Goal: Information Seeking & Learning: Learn about a topic

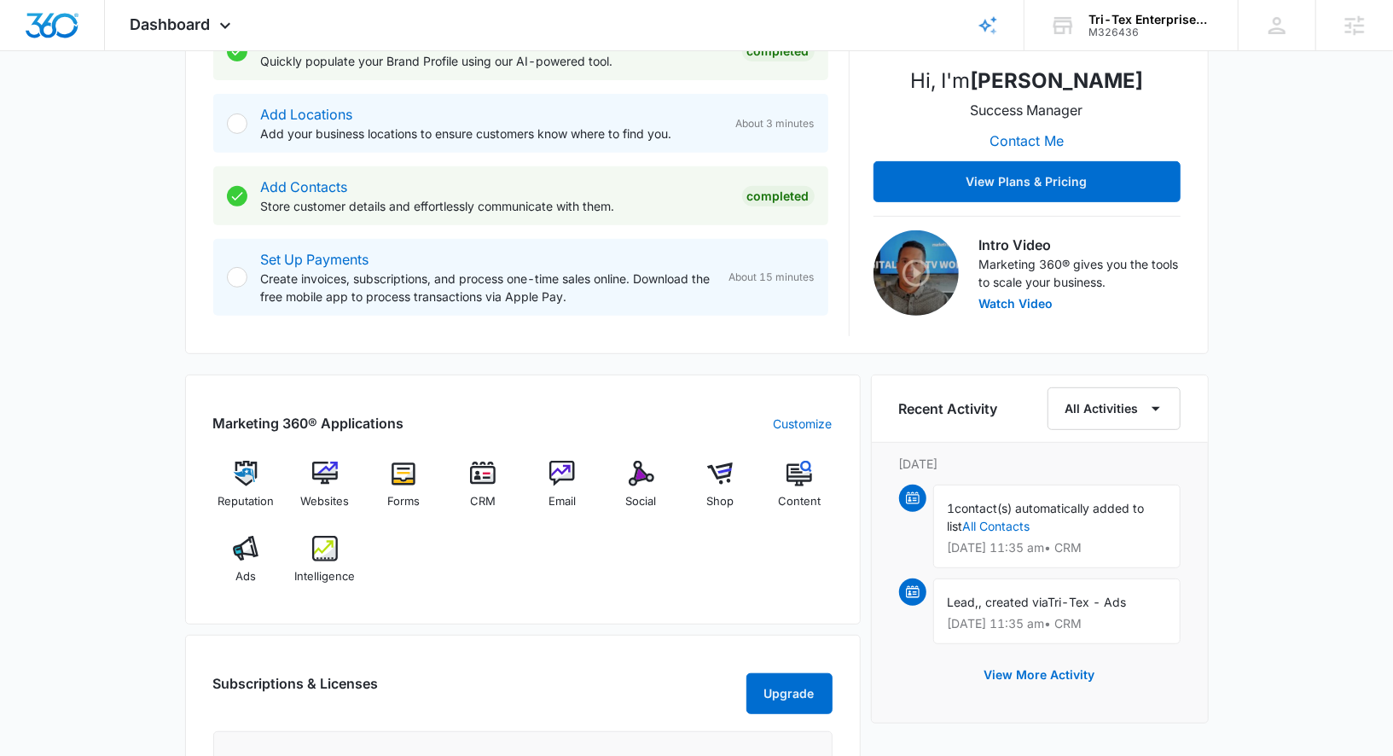
scroll to position [730, 0]
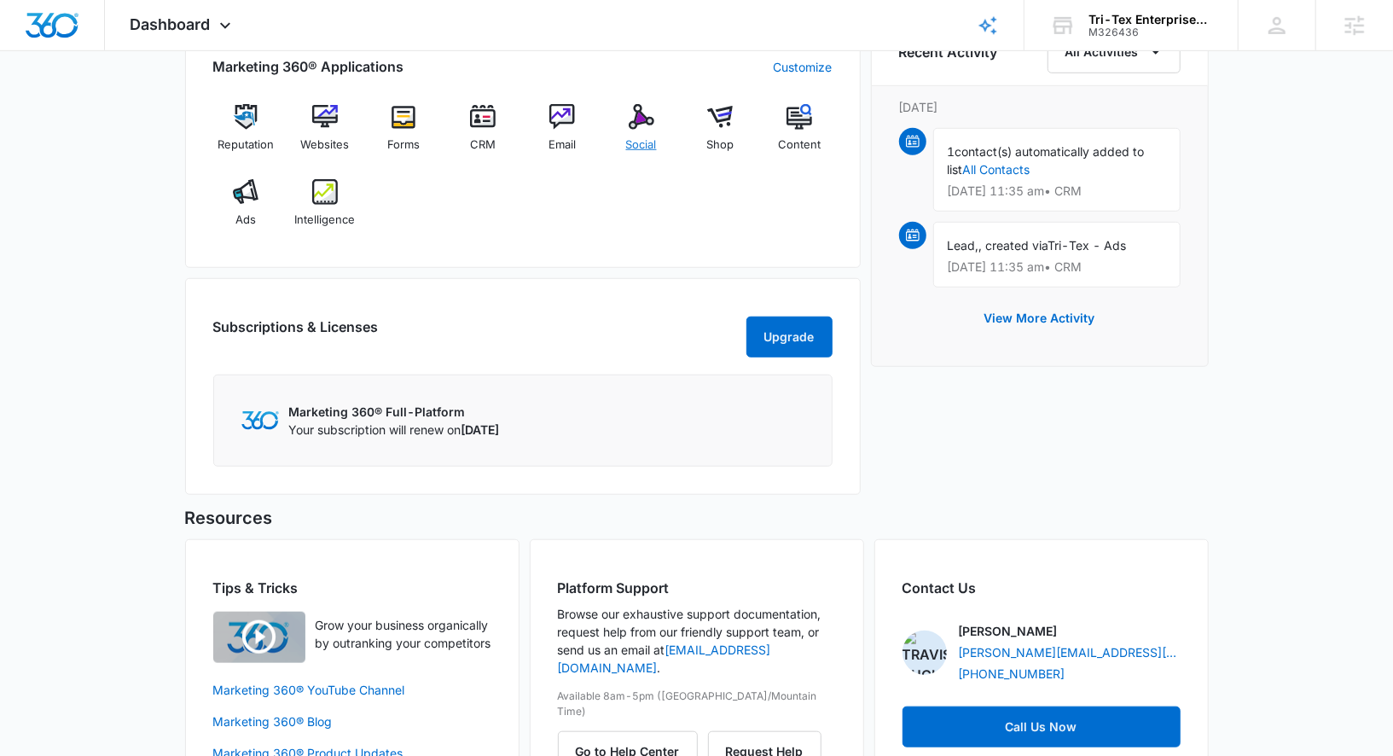
click at [625, 118] on div "Social" at bounding box center [641, 134] width 66 height 61
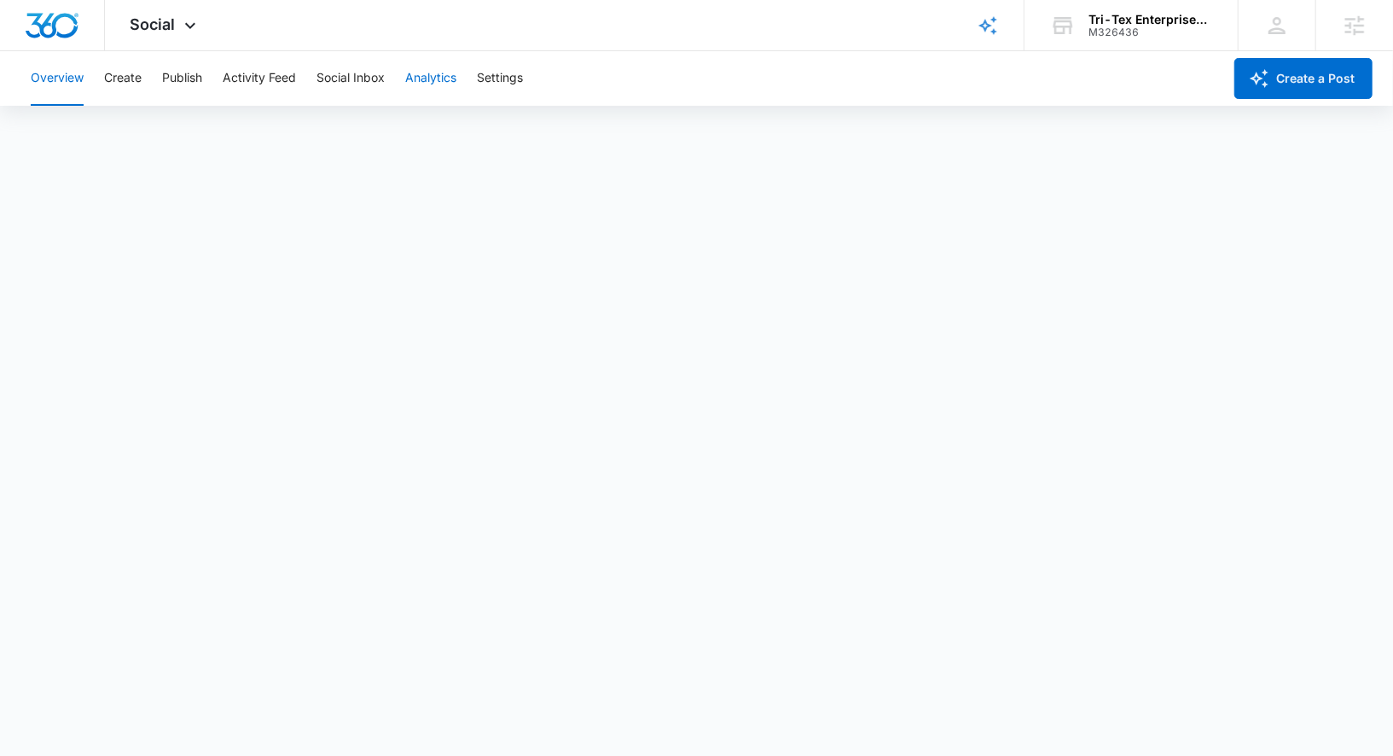
click at [424, 80] on button "Analytics" at bounding box center [430, 78] width 51 height 55
click at [559, 134] on button "Reports" at bounding box center [560, 131] width 43 height 48
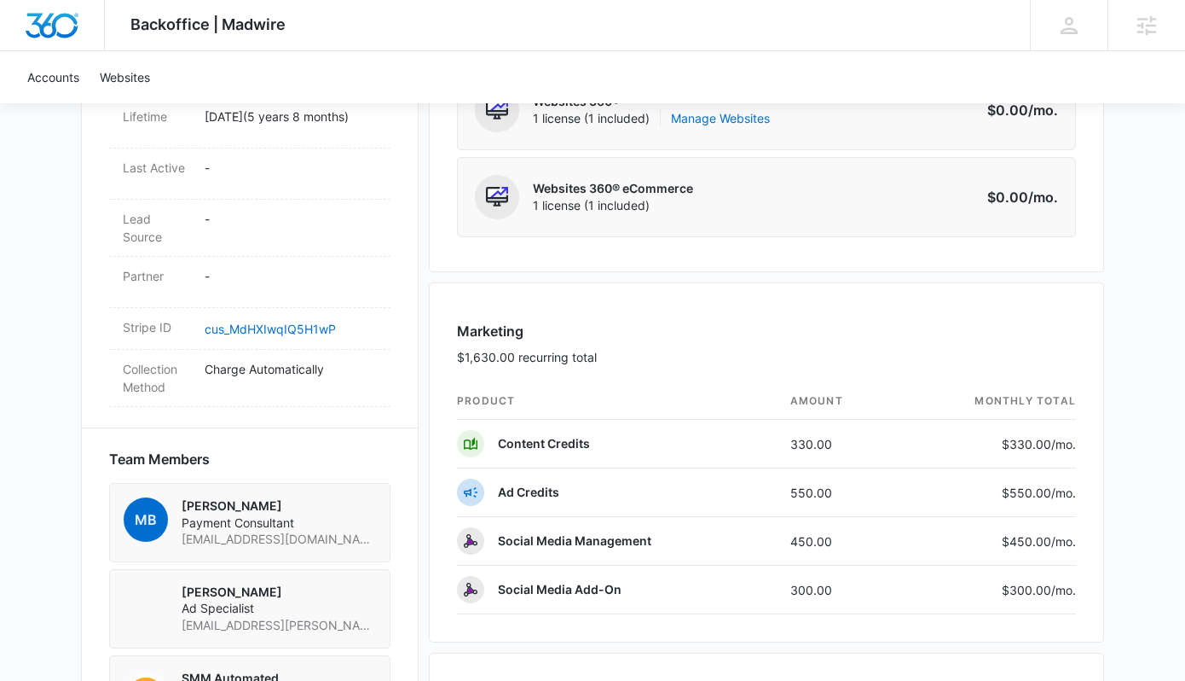
scroll to position [977, 0]
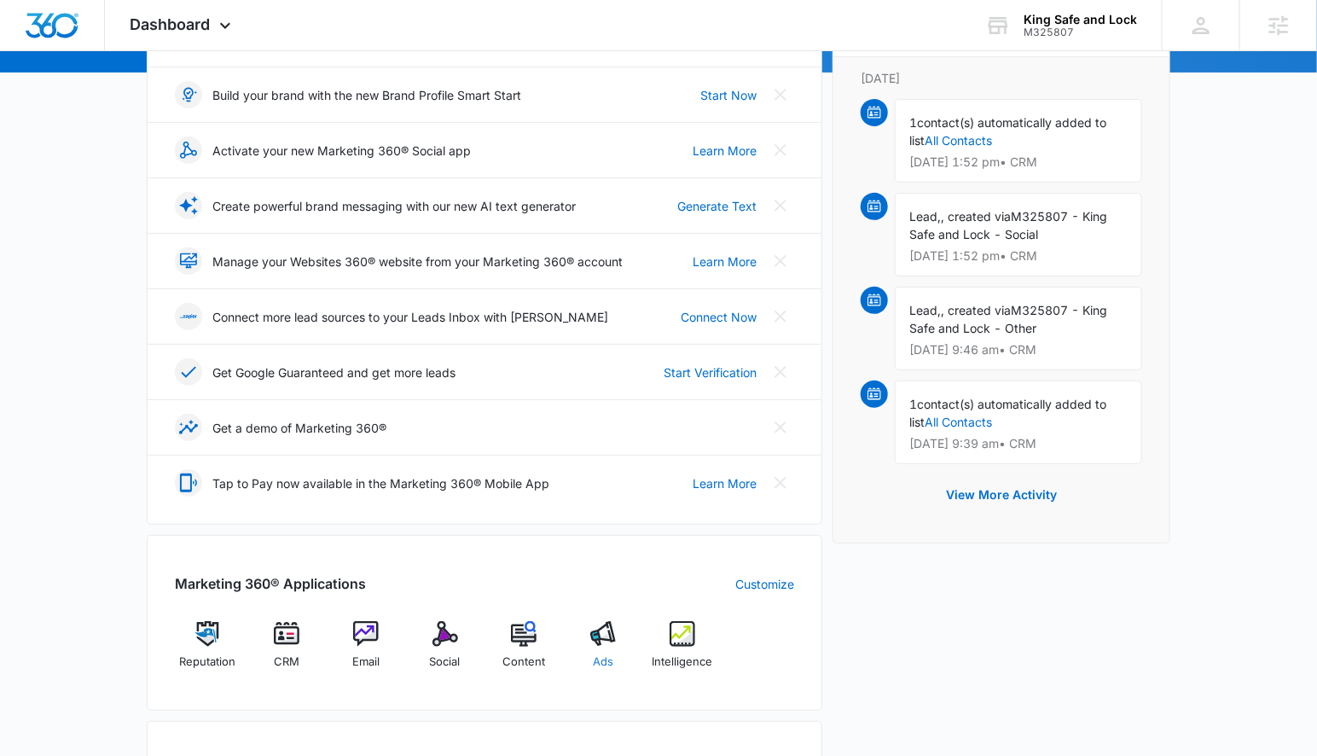
scroll to position [252, 0]
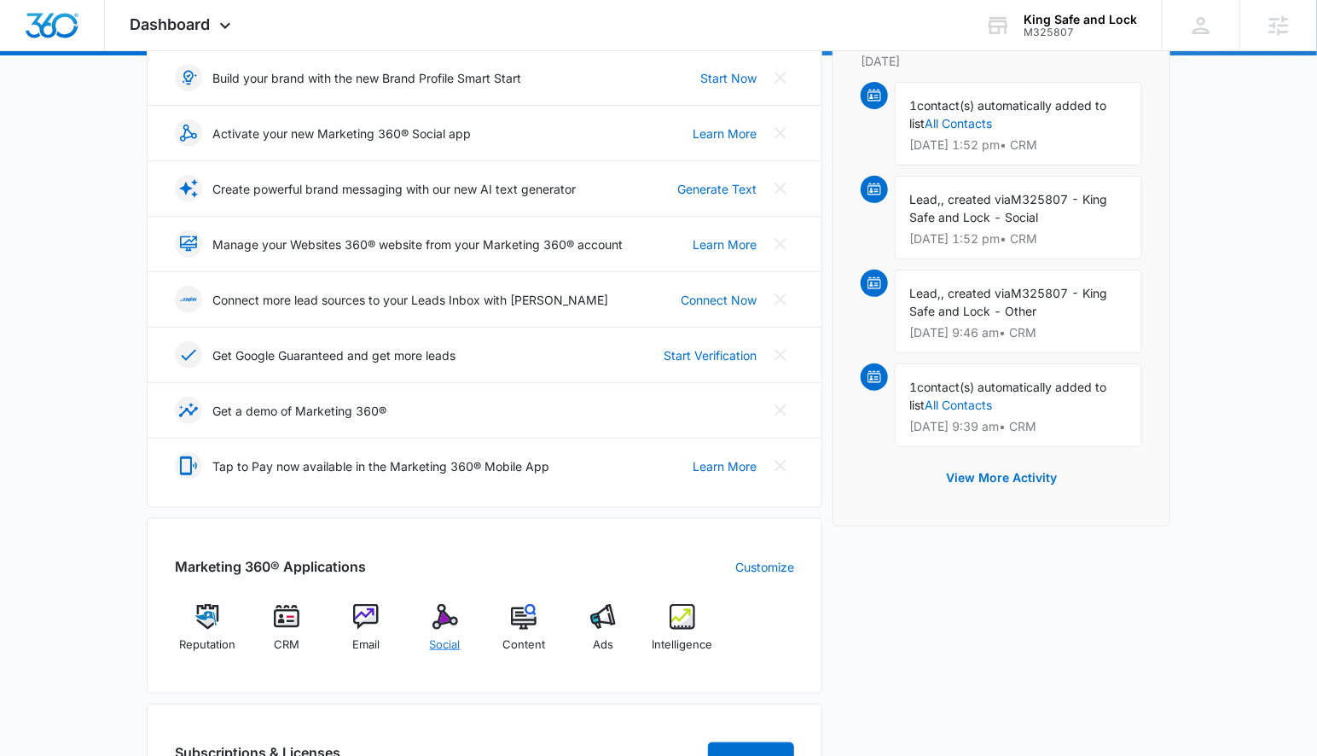
click at [433, 611] on img at bounding box center [445, 617] width 26 height 26
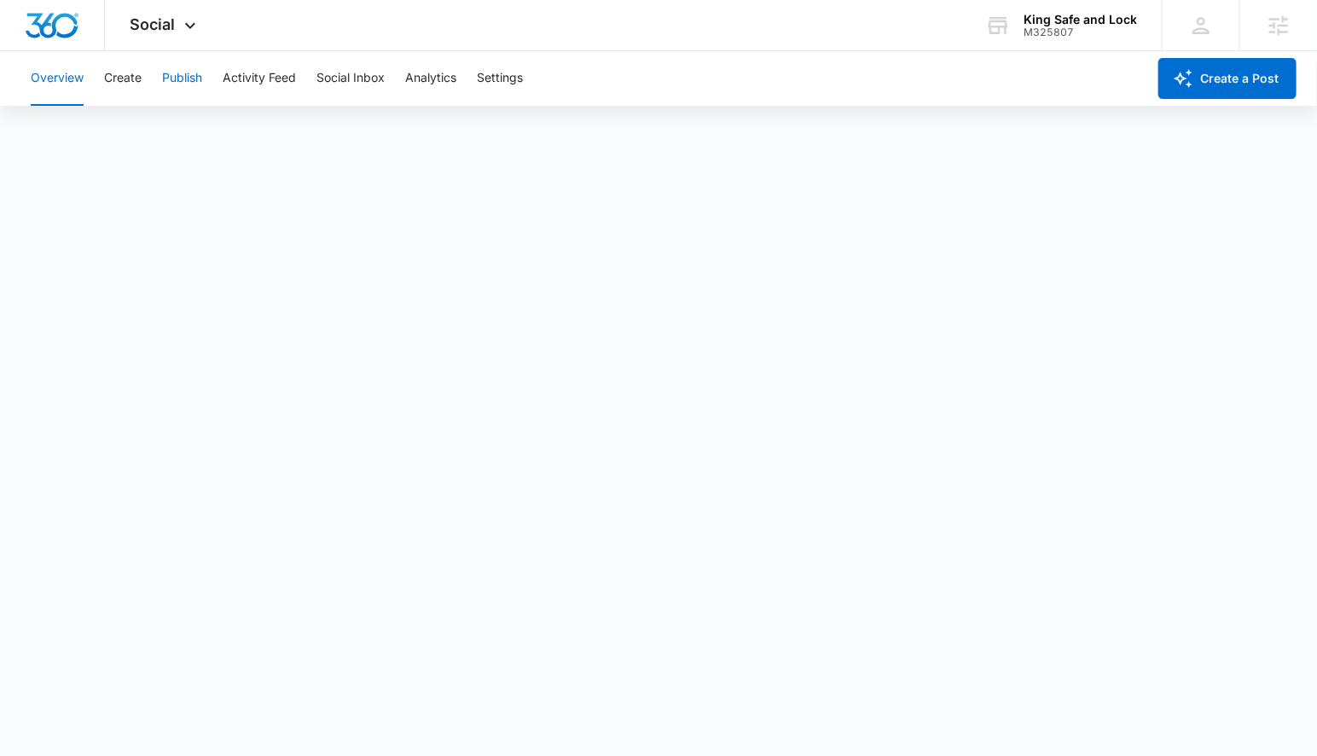
click at [189, 90] on button "Publish" at bounding box center [182, 78] width 40 height 55
click at [454, 63] on button "Analytics" at bounding box center [430, 78] width 51 height 55
click at [565, 136] on button "Reports" at bounding box center [560, 131] width 43 height 48
